Goal: Information Seeking & Learning: Learn about a topic

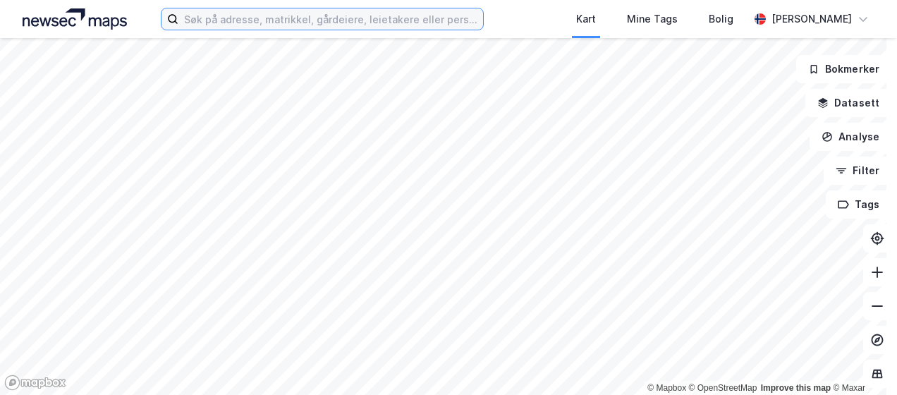
click at [219, 21] on input at bounding box center [330, 18] width 304 height 21
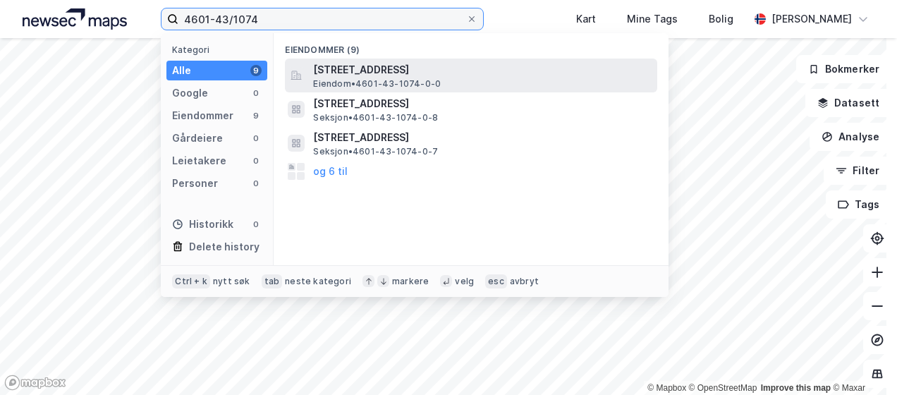
type input "4601-43/1074"
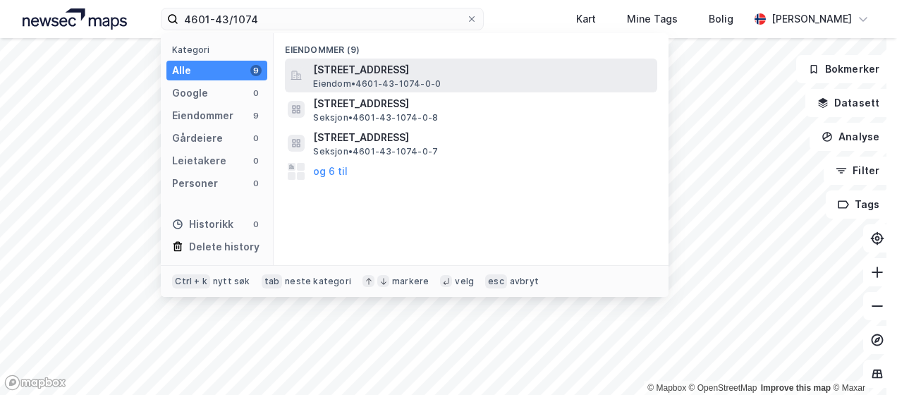
click at [378, 75] on span "[STREET_ADDRESS]" at bounding box center [482, 69] width 338 height 17
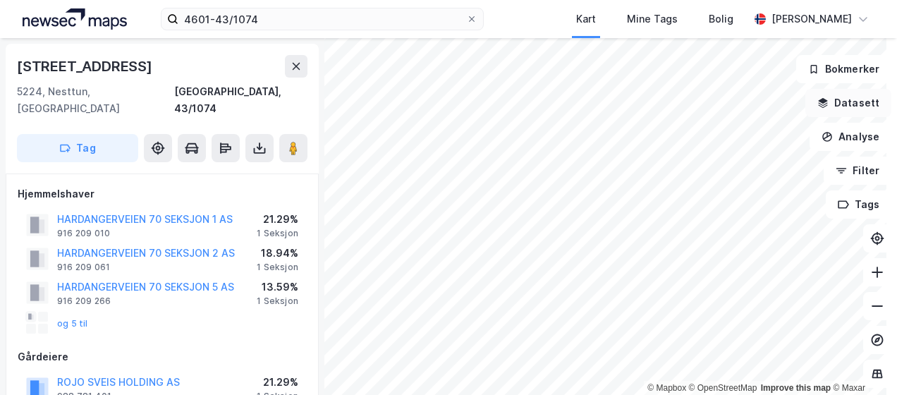
click at [819, 103] on icon "button" at bounding box center [823, 101] width 9 height 6
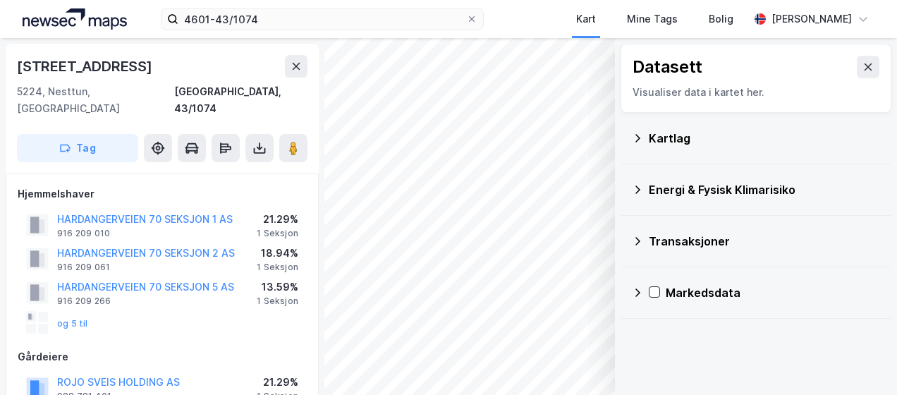
click at [632, 137] on icon at bounding box center [637, 138] width 11 height 11
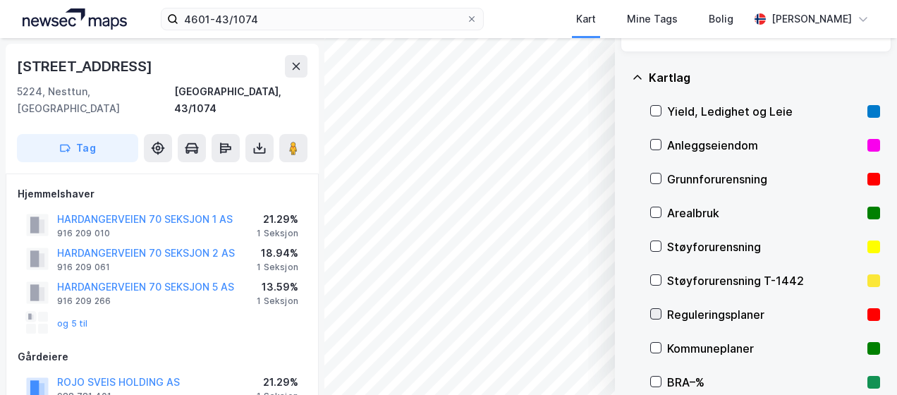
scroll to position [141, 0]
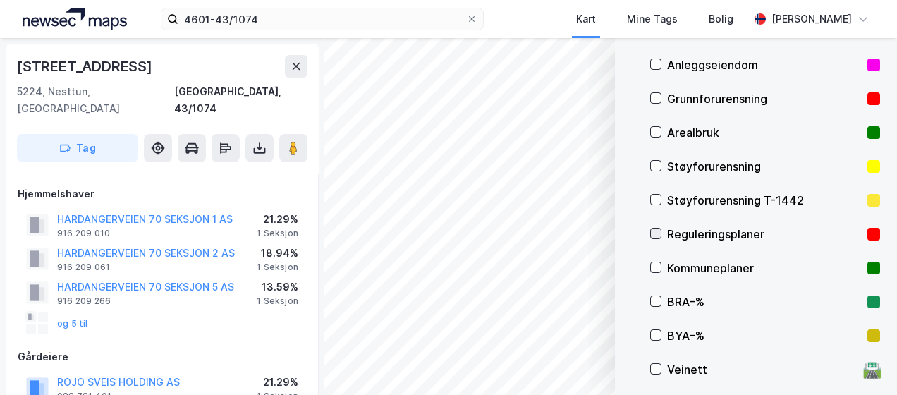
click at [651, 228] on icon at bounding box center [656, 233] width 10 height 10
click at [295, 63] on icon at bounding box center [296, 66] width 11 height 11
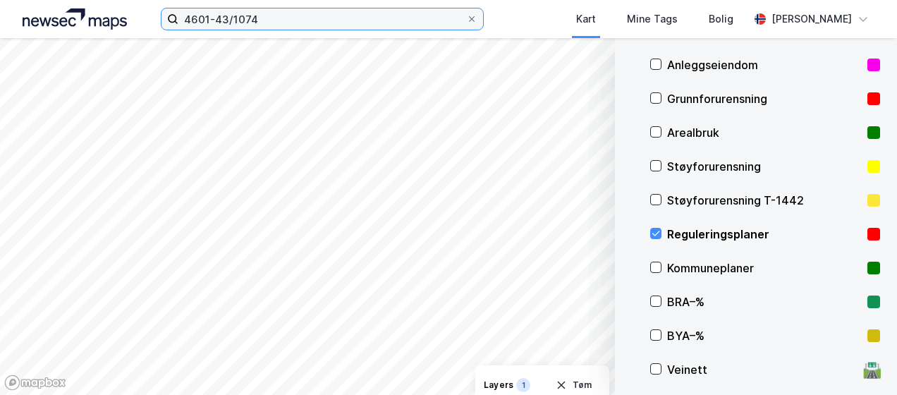
click at [285, 18] on input "4601-43/1074" at bounding box center [321, 18] width 287 height 21
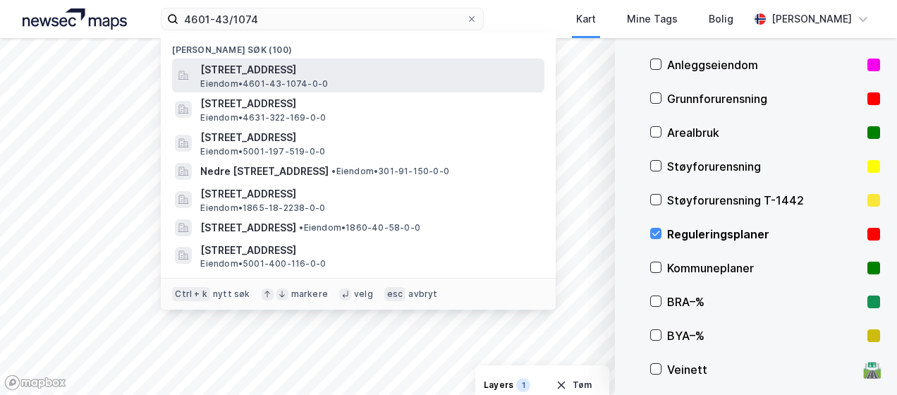
click at [288, 79] on span "Eiendom • 4601-43-1074-0-0" at bounding box center [264, 83] width 128 height 11
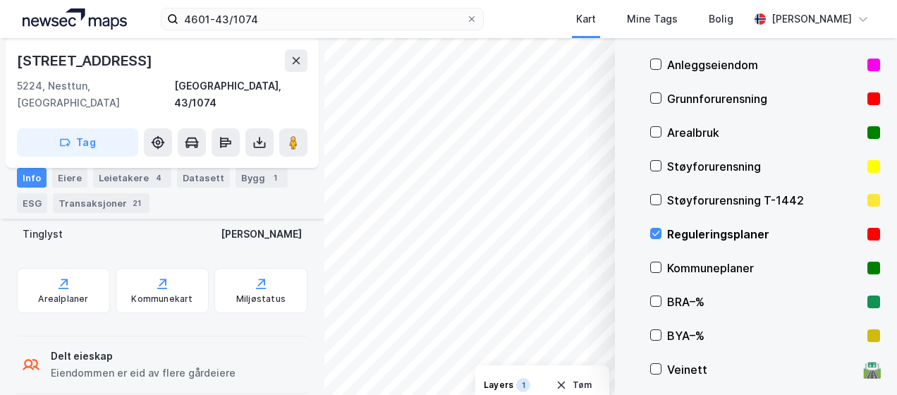
scroll to position [635, 0]
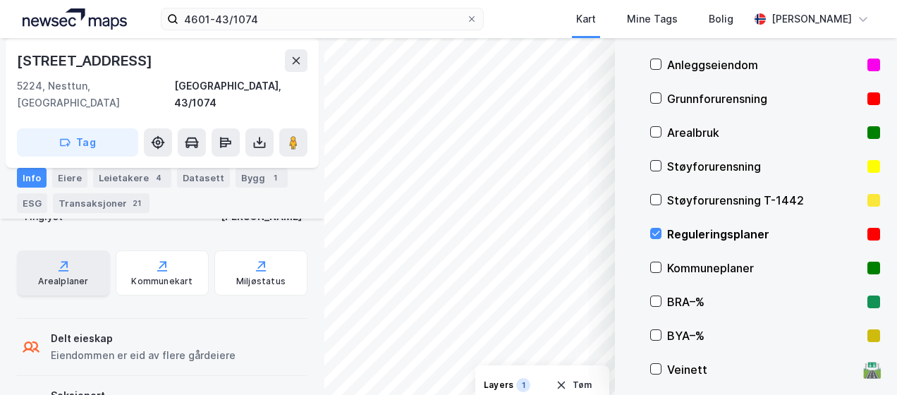
click at [61, 257] on div "Arealplaner" at bounding box center [63, 272] width 93 height 45
click at [652, 233] on icon at bounding box center [656, 233] width 8 height 5
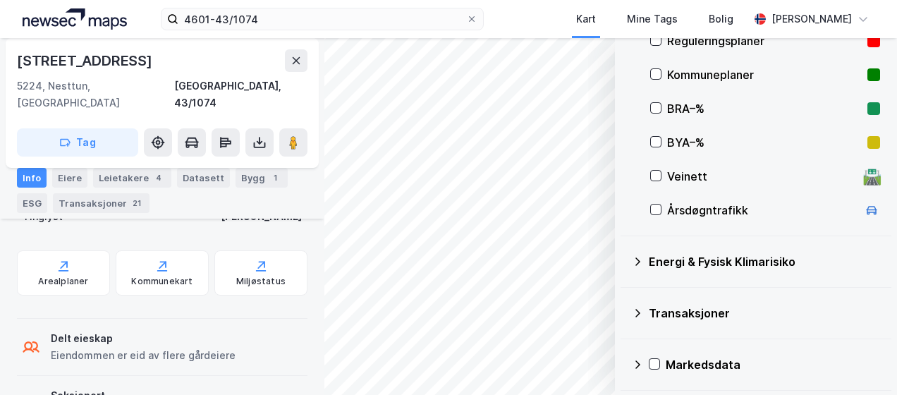
scroll to position [32, 0]
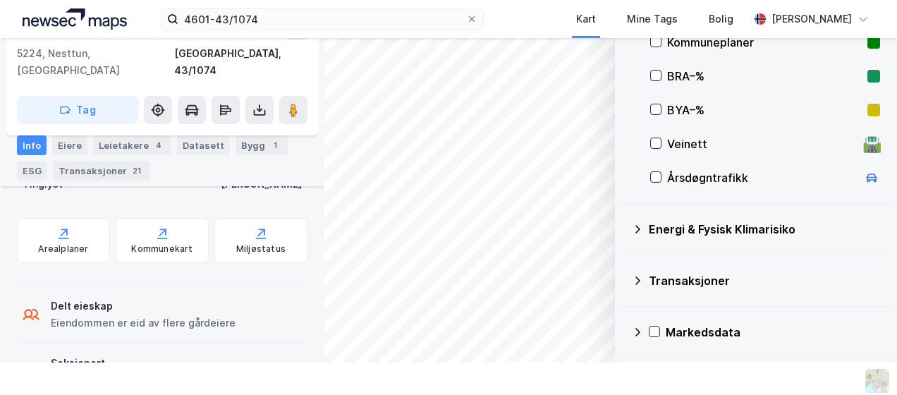
click at [632, 224] on icon at bounding box center [637, 229] width 11 height 11
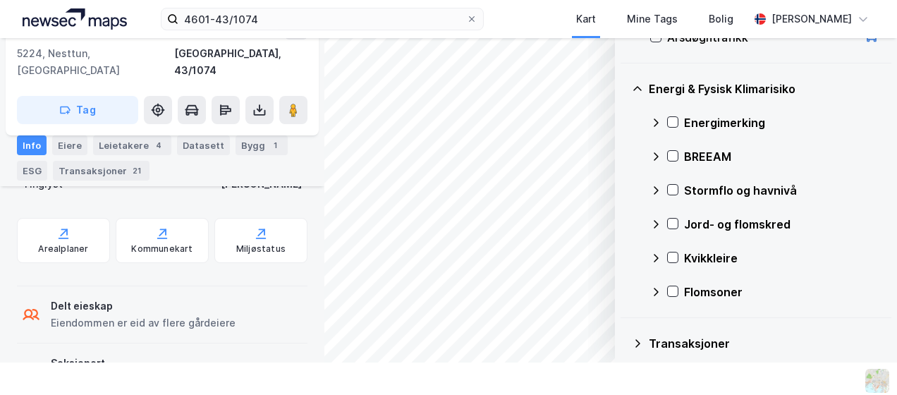
scroll to position [475, 0]
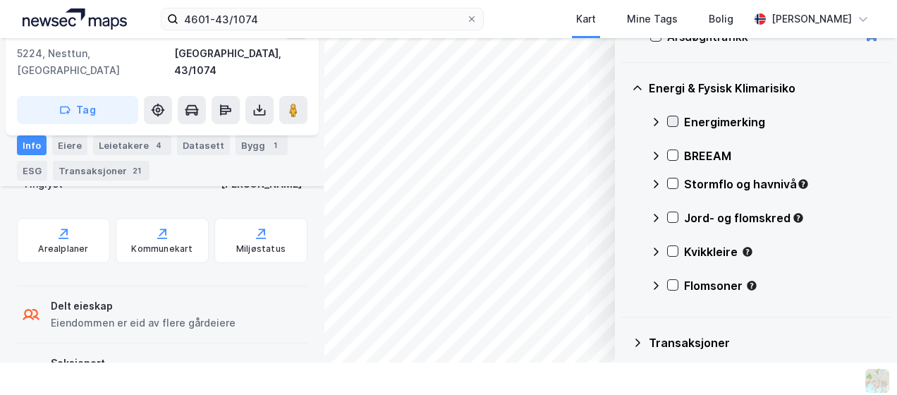
click at [668, 123] on icon at bounding box center [673, 121] width 10 height 10
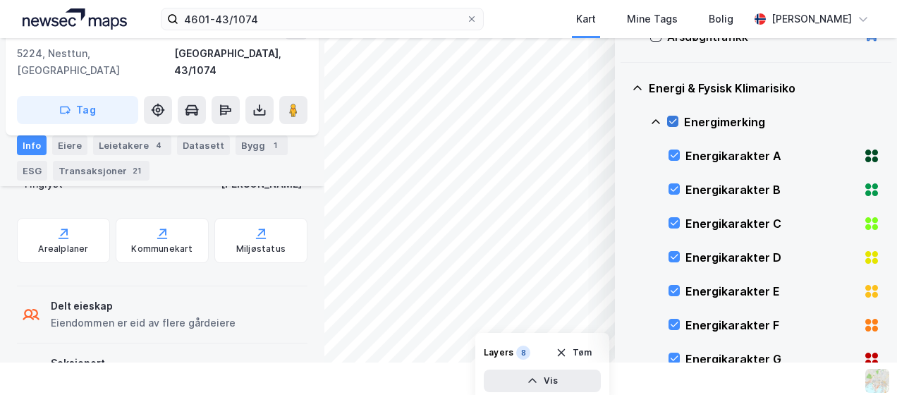
click at [667, 117] on div at bounding box center [672, 121] width 11 height 11
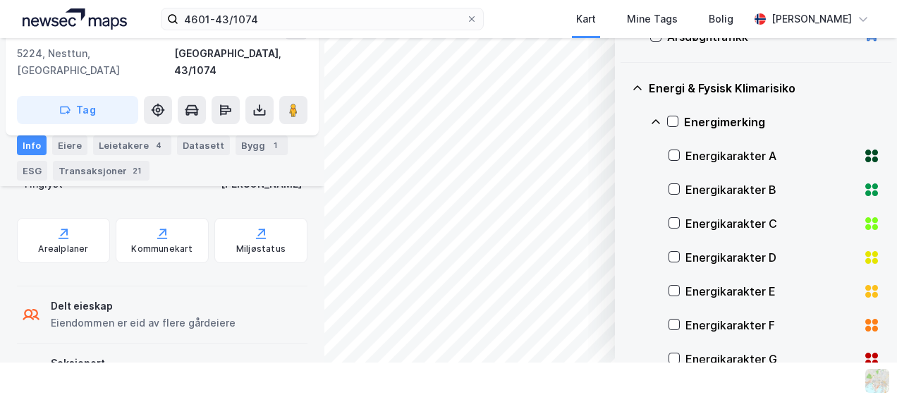
click at [650, 124] on icon at bounding box center [655, 121] width 11 height 11
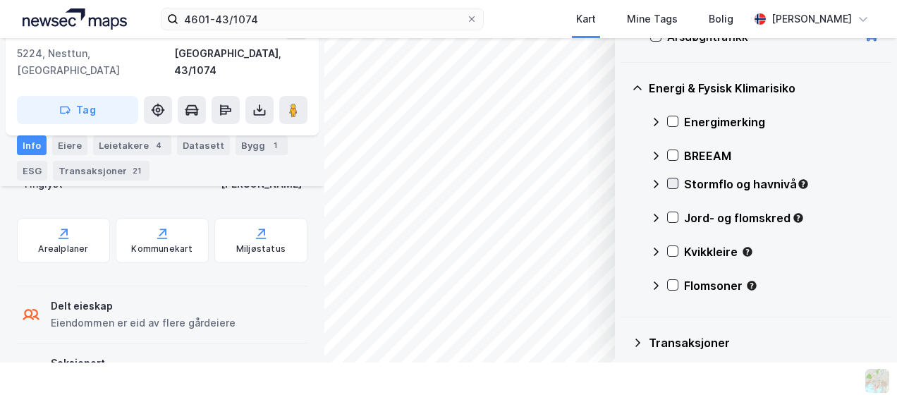
click at [668, 186] on icon at bounding box center [673, 183] width 10 height 10
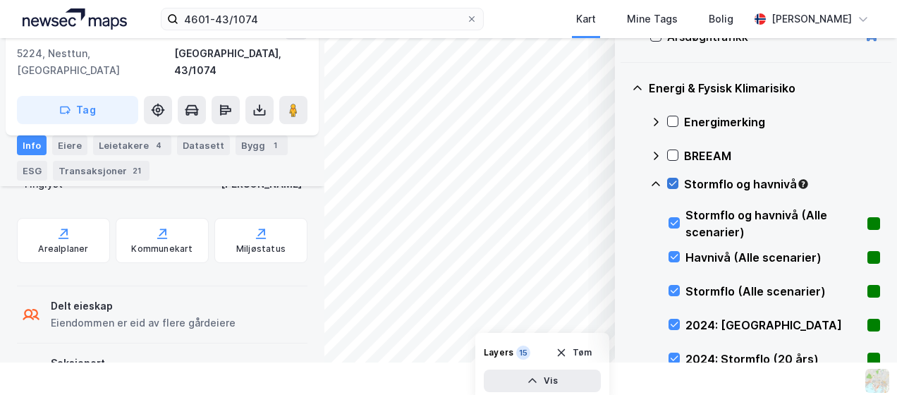
click at [668, 179] on icon at bounding box center [673, 183] width 10 height 10
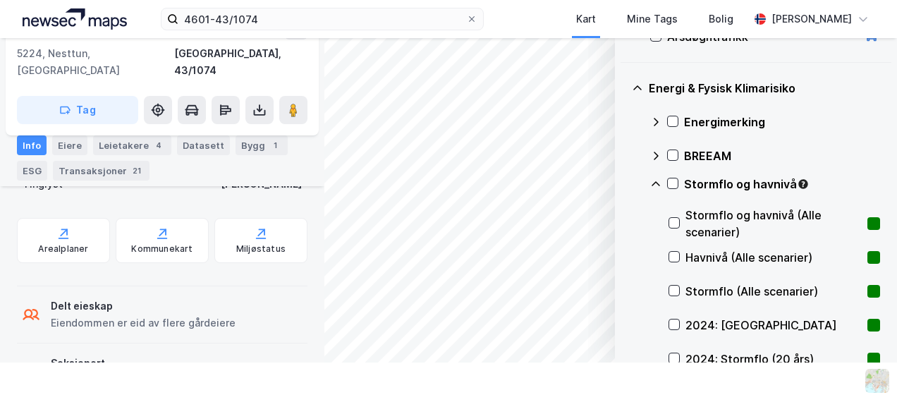
click at [650, 183] on icon at bounding box center [655, 183] width 11 height 11
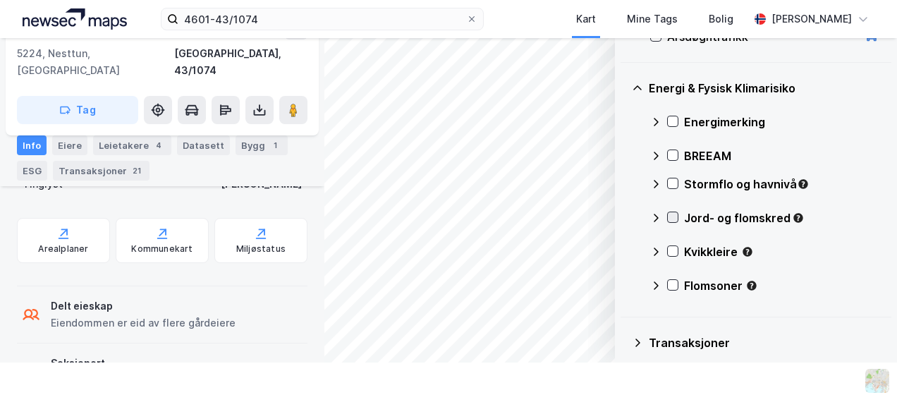
click at [668, 219] on icon at bounding box center [673, 217] width 10 height 10
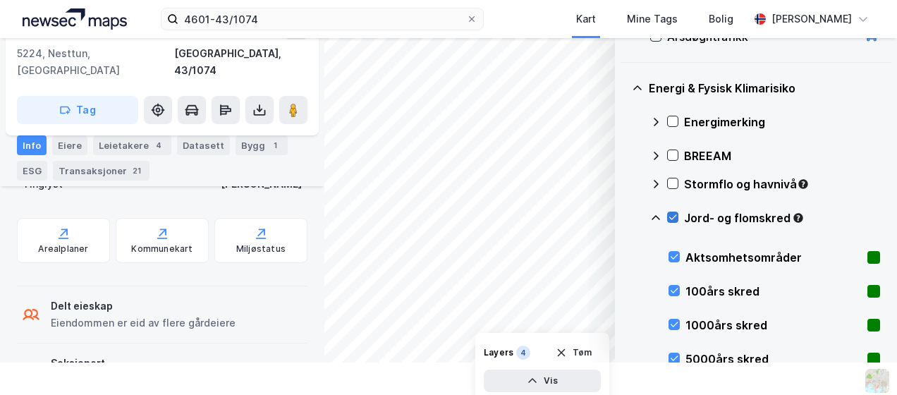
click at [668, 219] on icon at bounding box center [673, 217] width 10 height 10
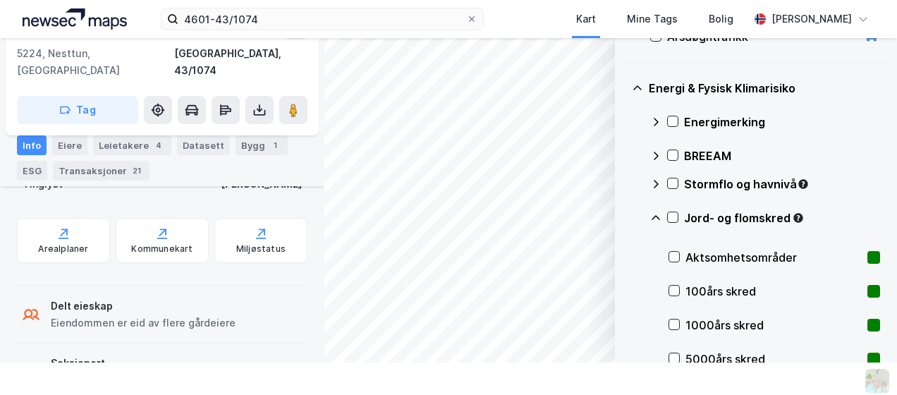
click at [650, 214] on icon at bounding box center [655, 217] width 11 height 11
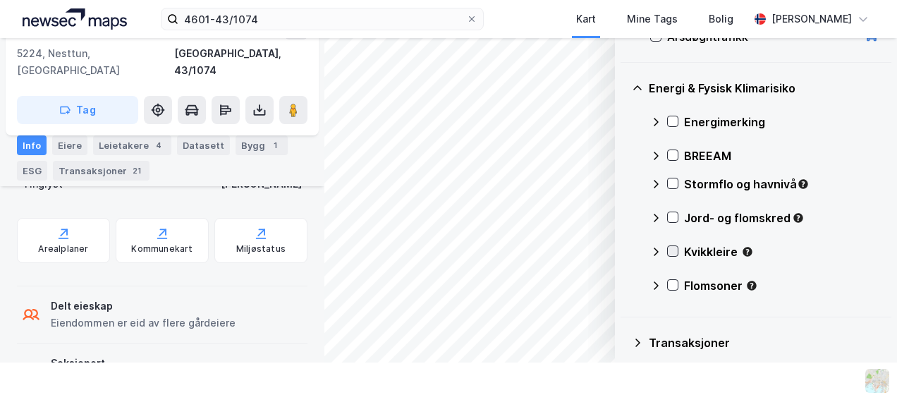
click at [668, 248] on icon at bounding box center [673, 251] width 10 height 10
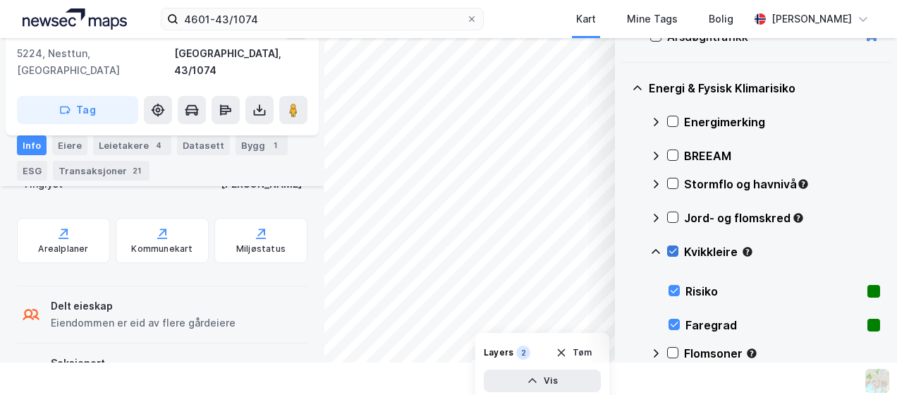
click at [669, 251] on icon at bounding box center [673, 251] width 8 height 5
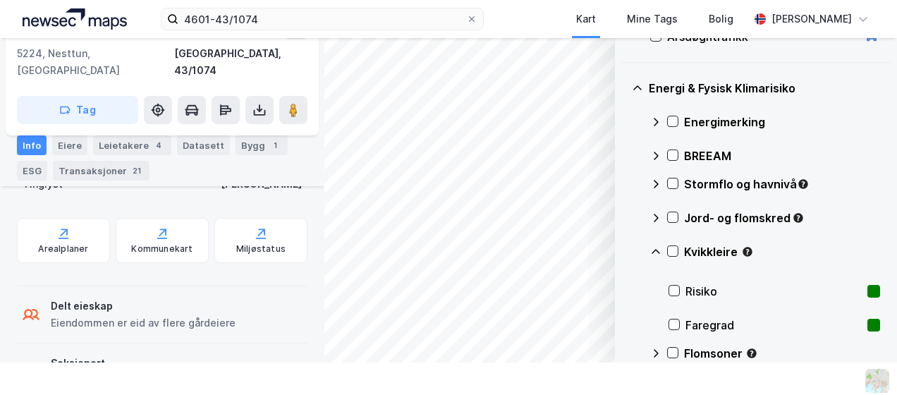
click at [650, 250] on icon at bounding box center [655, 251] width 11 height 11
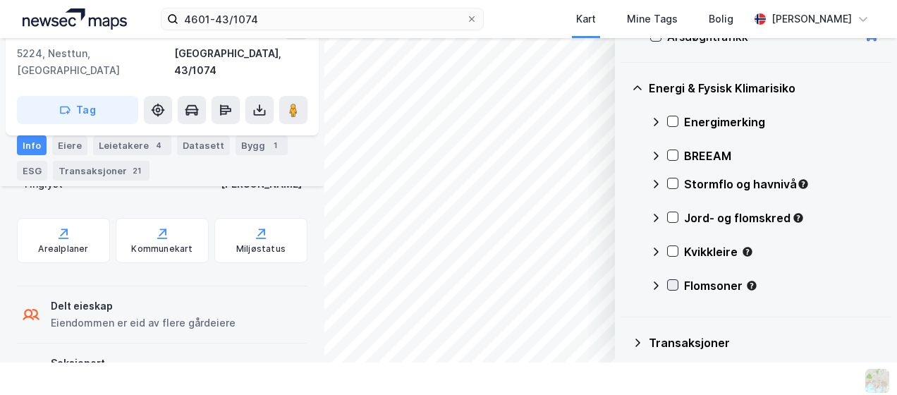
click at [668, 283] on icon at bounding box center [673, 285] width 10 height 10
